Goal: Transaction & Acquisition: Book appointment/travel/reservation

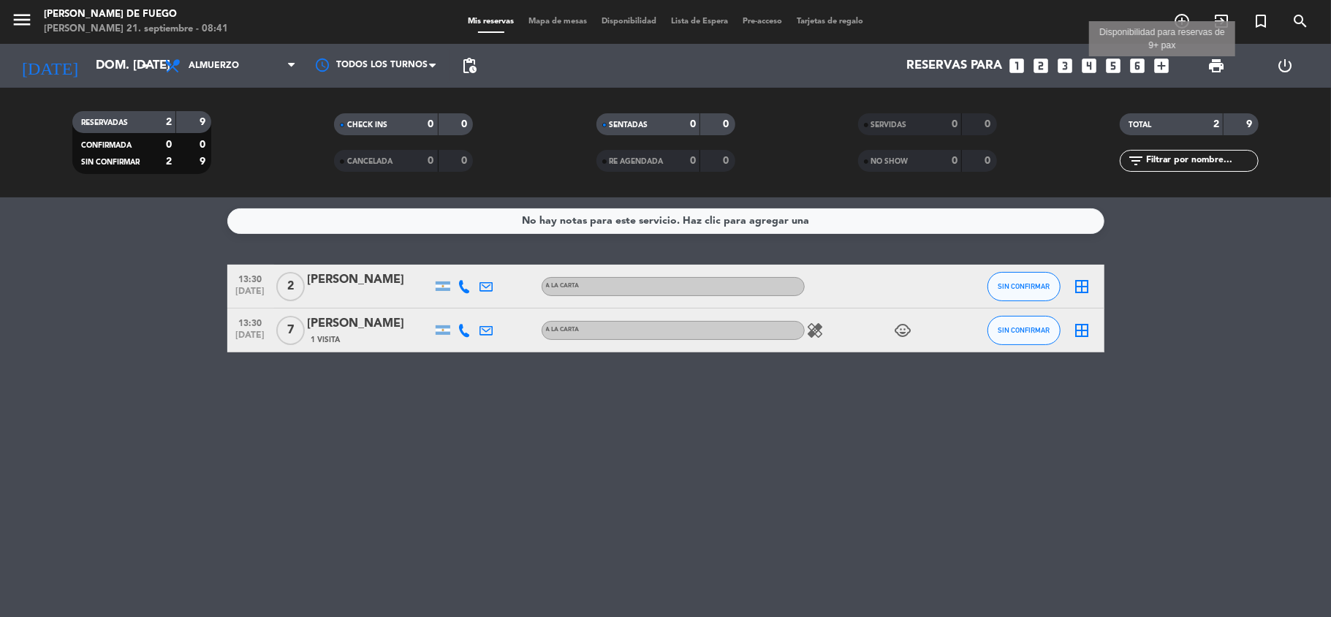
click at [1166, 60] on icon "add_box" at bounding box center [1161, 65] width 19 height 19
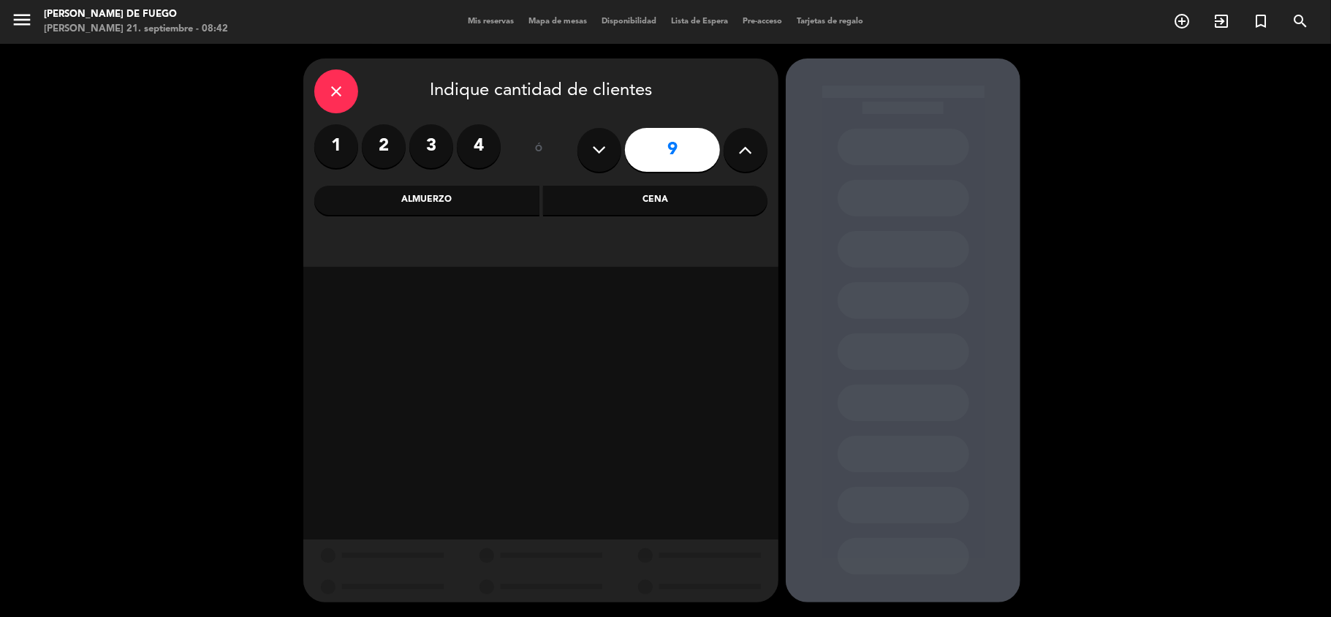
click at [749, 156] on icon at bounding box center [746, 150] width 14 height 22
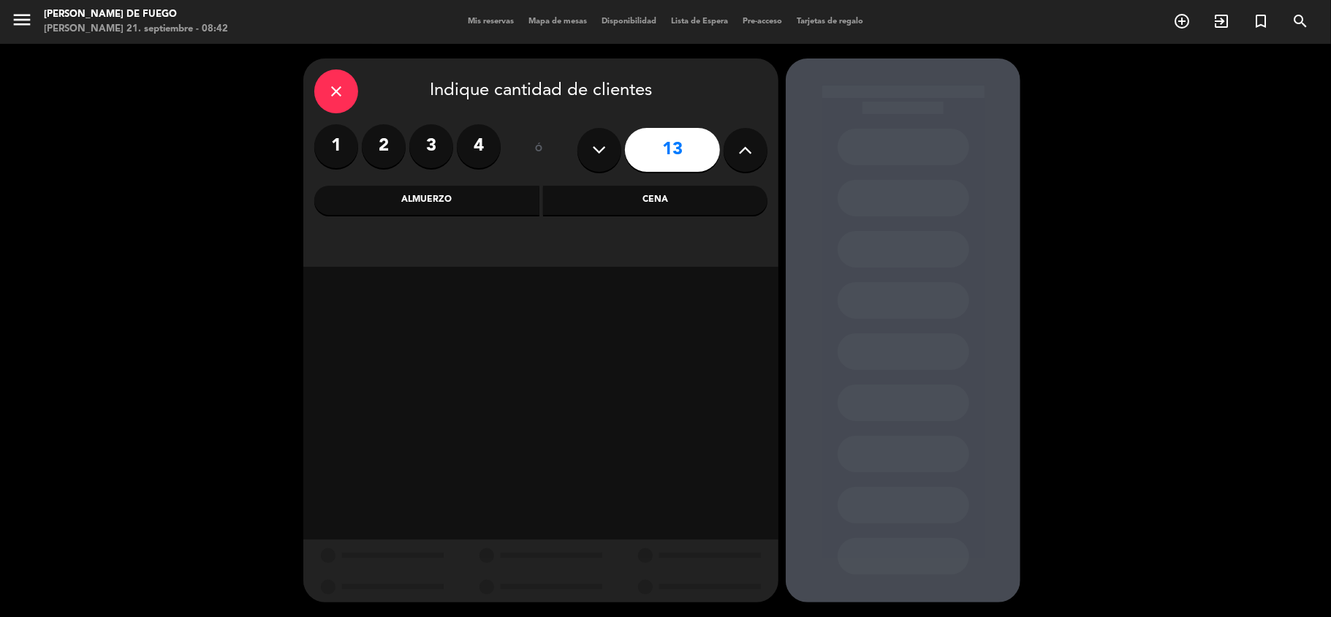
type input "14"
click at [474, 199] on div "Almuerzo" at bounding box center [426, 200] width 225 height 29
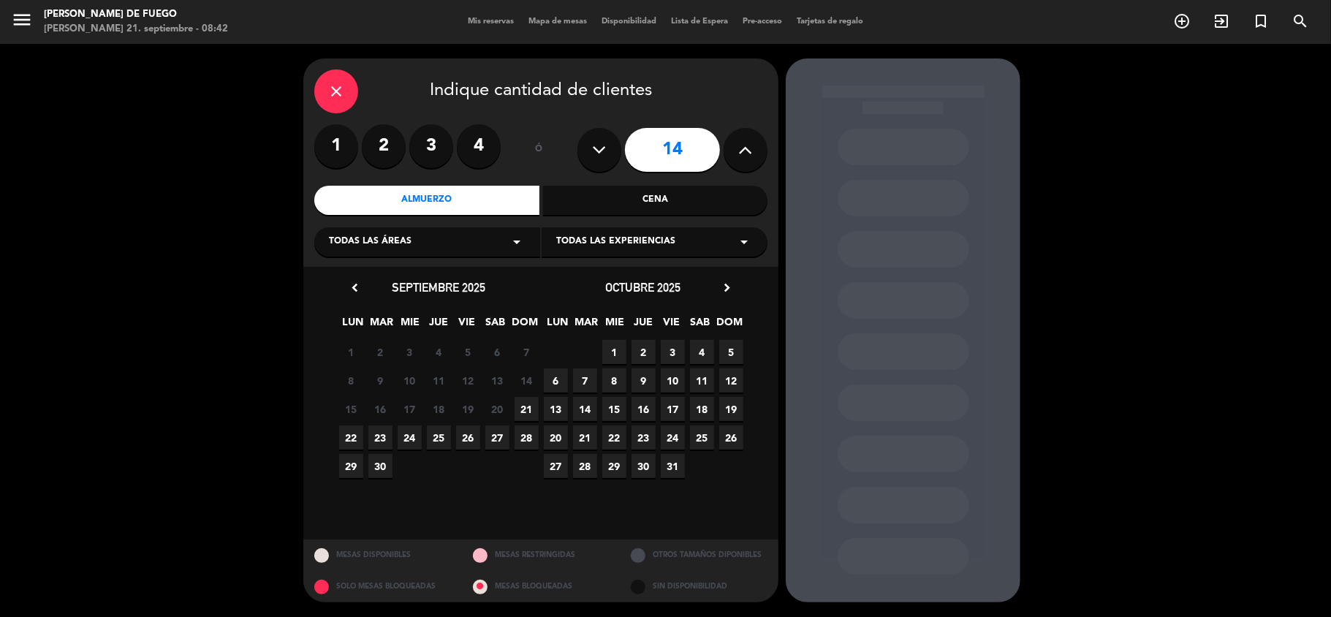
click at [522, 406] on span "21" at bounding box center [526, 409] width 24 height 24
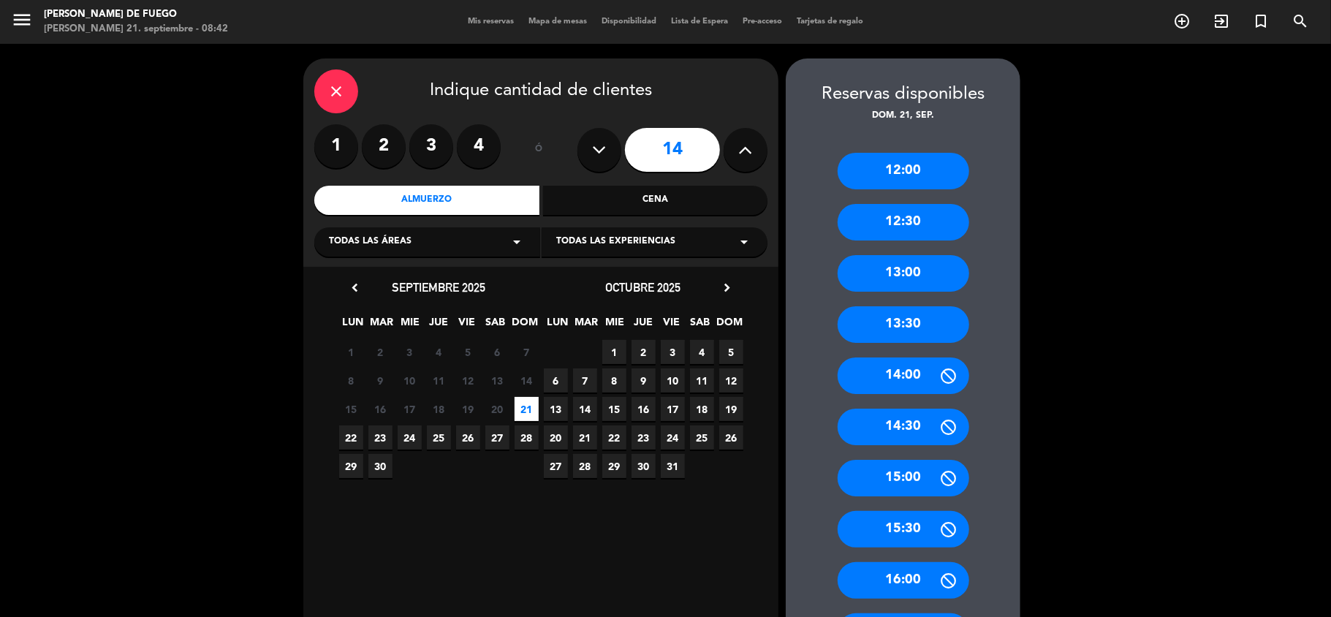
click at [927, 266] on div "13:00" at bounding box center [903, 273] width 132 height 37
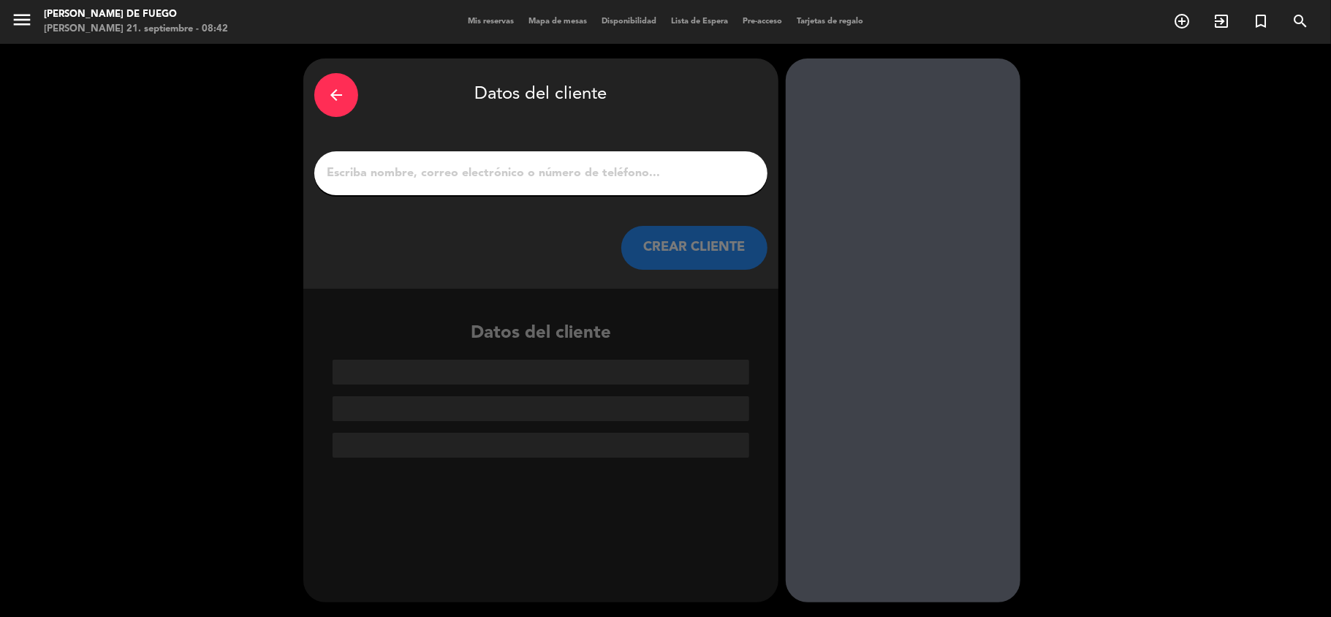
click at [753, 186] on div at bounding box center [540, 173] width 453 height 44
drag, startPoint x: 741, startPoint y: 173, endPoint x: 712, endPoint y: 184, distance: 31.2
click at [737, 174] on input "1" at bounding box center [540, 173] width 431 height 20
paste input "[PERSON_NAME]"
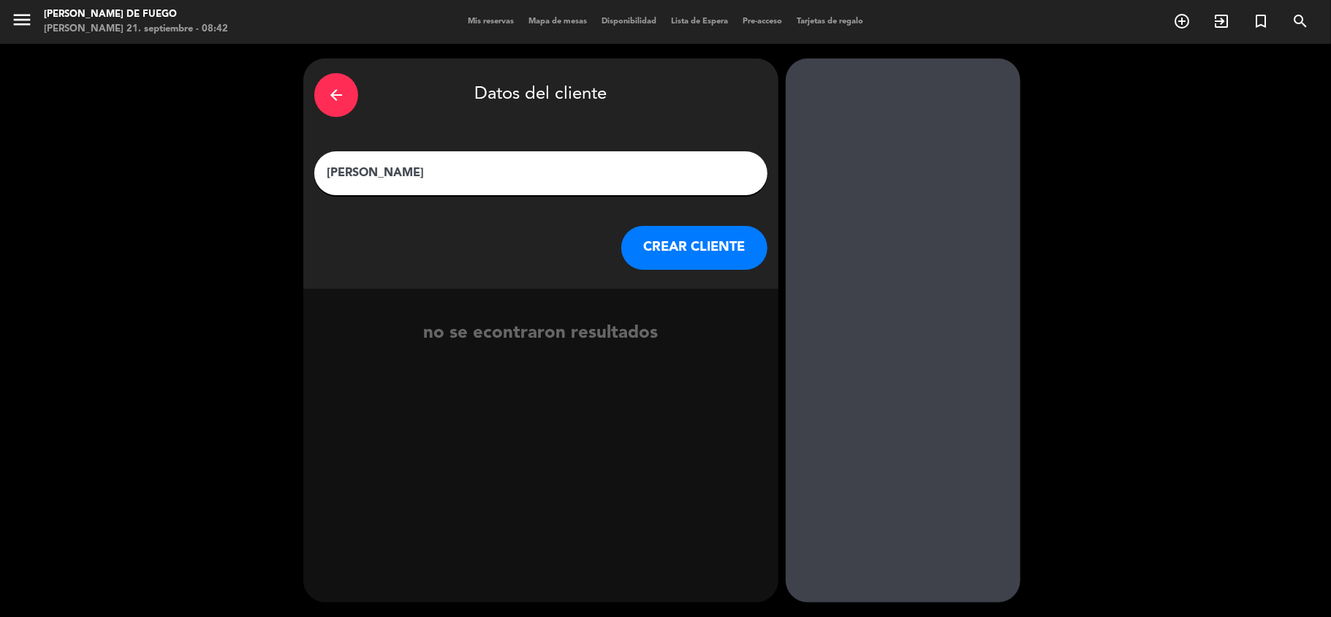
type input "[PERSON_NAME]"
click at [675, 258] on button "CREAR CLIENTE" at bounding box center [694, 248] width 146 height 44
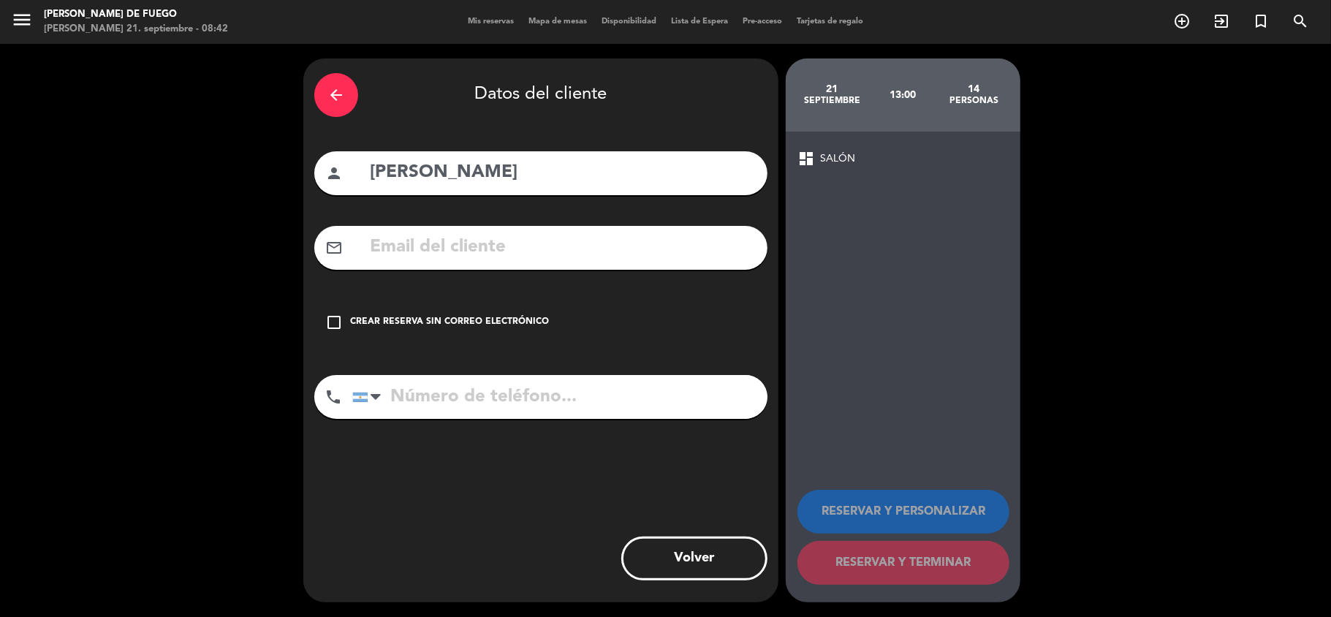
click at [328, 320] on icon "check_box_outline_blank" at bounding box center [334, 322] width 18 height 18
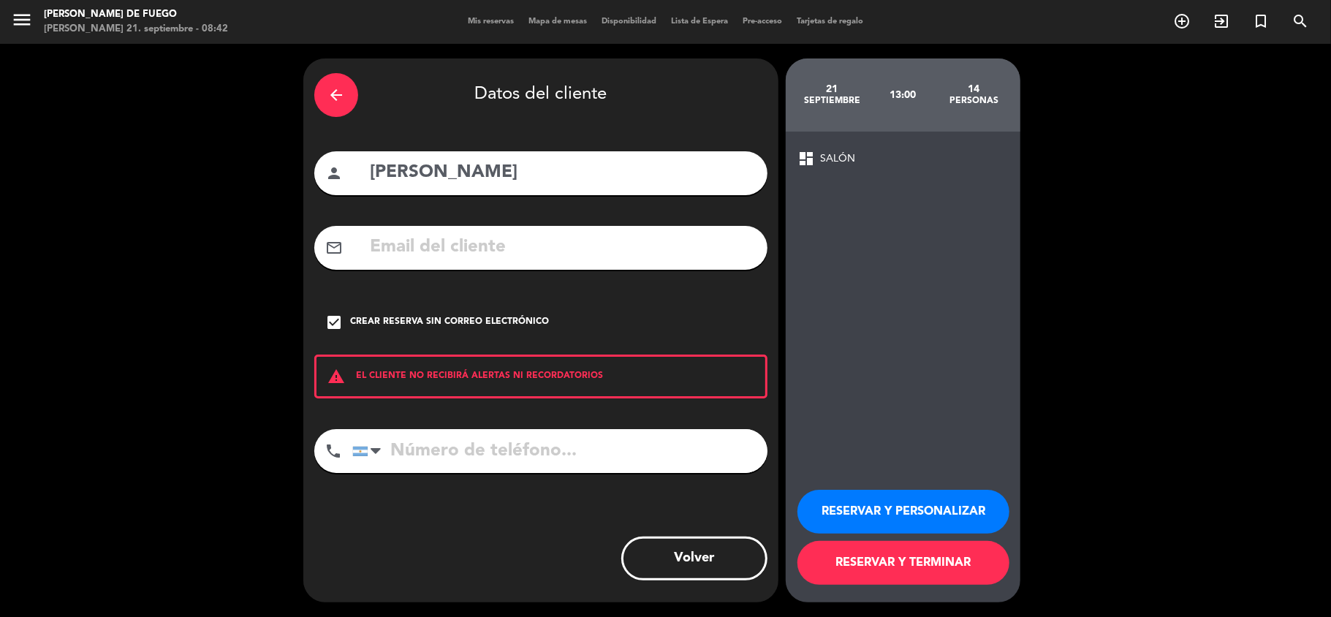
click at [439, 459] on input "tel" at bounding box center [559, 451] width 415 height 44
paste input "[PHONE_NUMBER]"
type input "[PHONE_NUMBER]"
click at [908, 565] on button "RESERVAR Y TERMINAR" at bounding box center [903, 563] width 212 height 44
